Goal: Transaction & Acquisition: Subscribe to service/newsletter

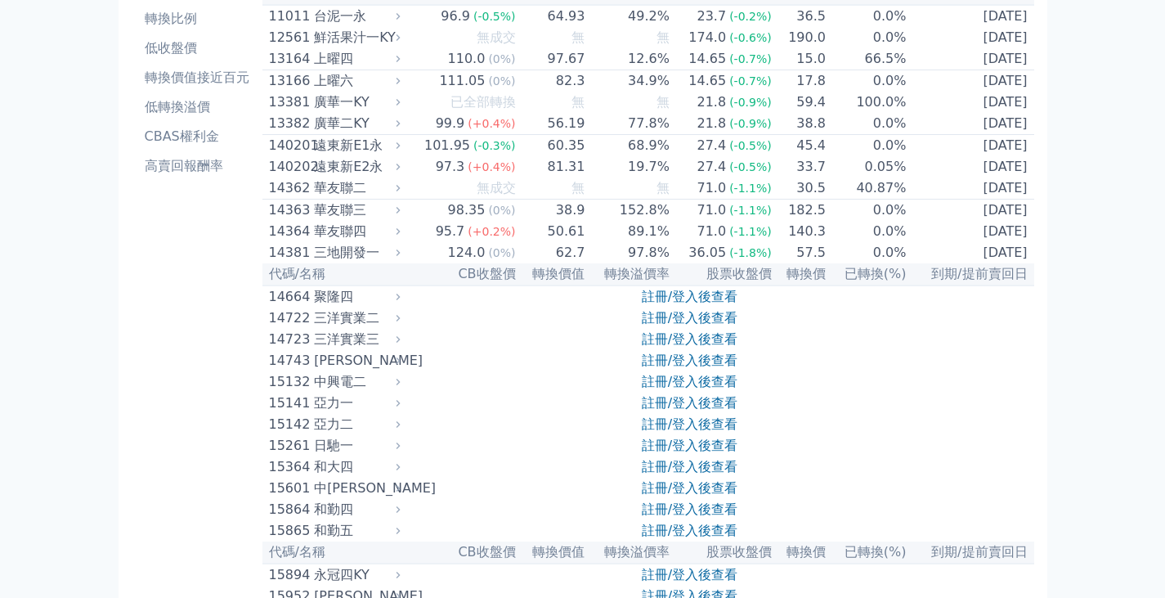
scroll to position [327, 0]
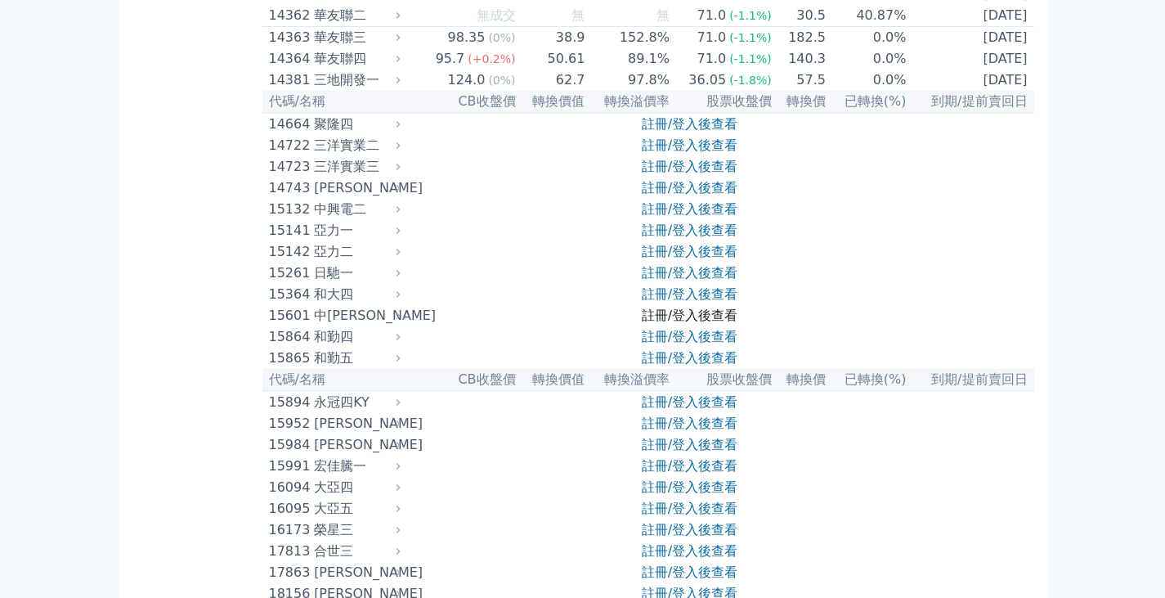
click at [652, 323] on link "註冊/登入後查看" at bounding box center [690, 315] width 96 height 16
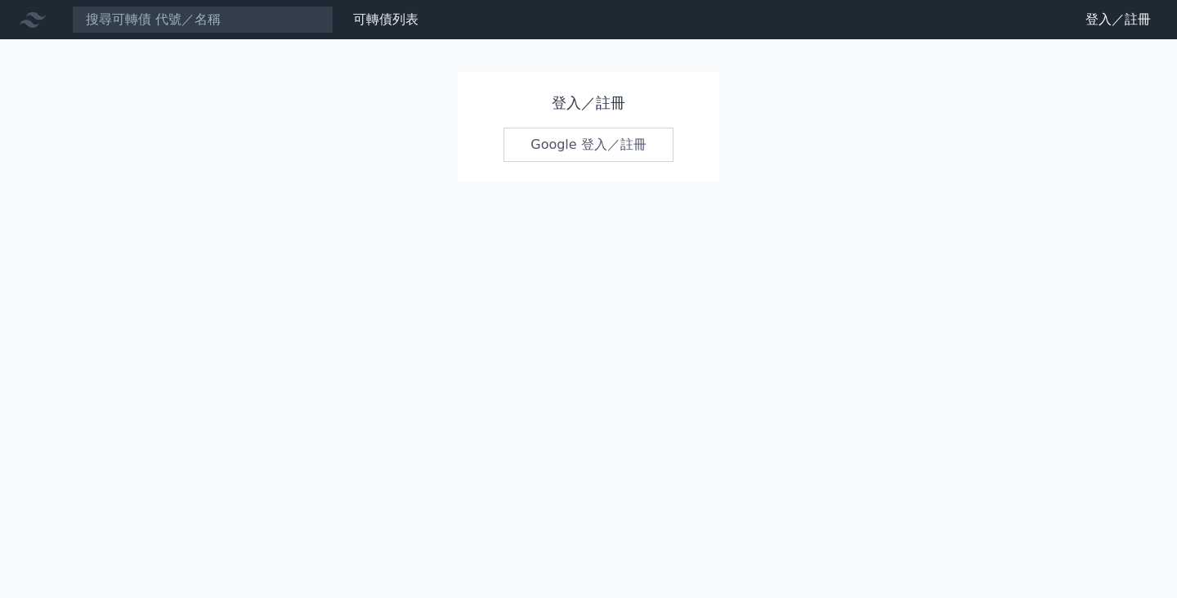
click at [589, 146] on link "Google 登入／註冊" at bounding box center [589, 145] width 170 height 34
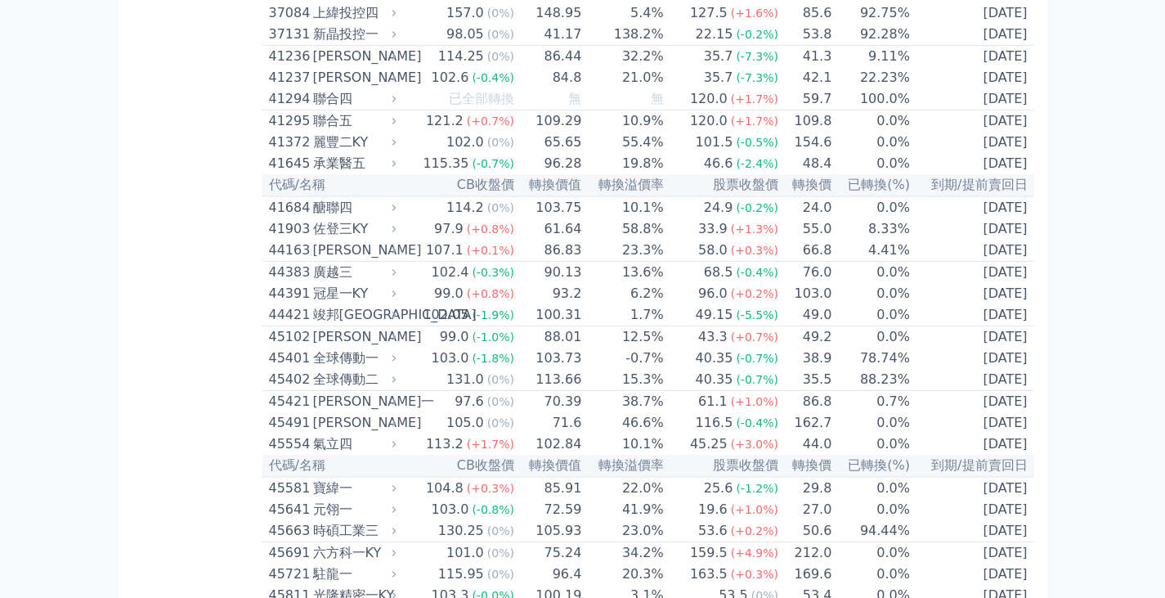
scroll to position [4660, 0]
